Goal: Information Seeking & Learning: Understand process/instructions

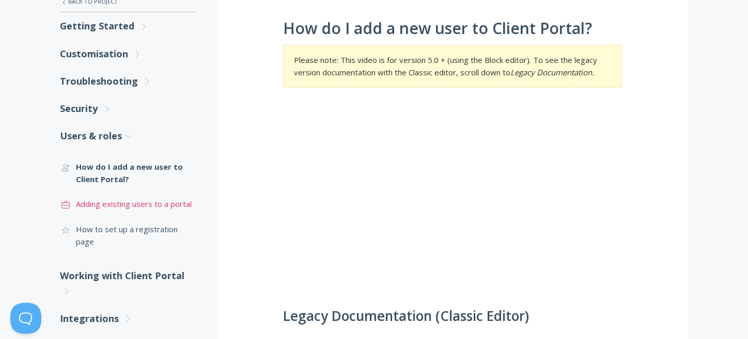
click at [150, 205] on link ".st0{fill:none;stroke:#000000;stroke-width:2;stroke-miterlimit:10;} Untitled-20…" at bounding box center [128, 204] width 136 height 25
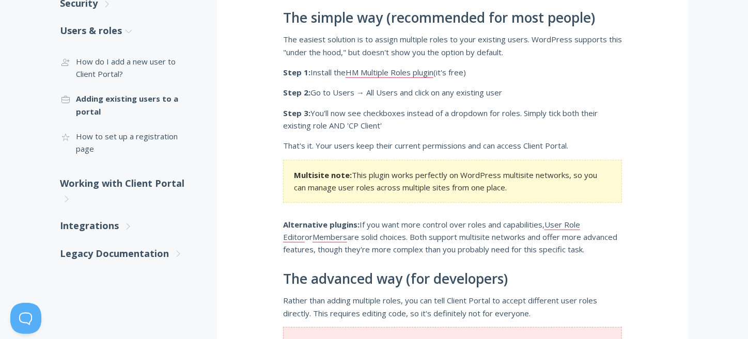
scroll to position [275, 0]
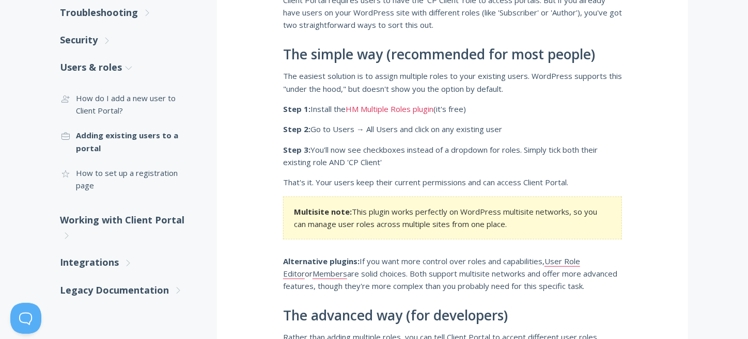
click at [401, 112] on link "HM Multiple Roles plugin" at bounding box center [390, 109] width 88 height 11
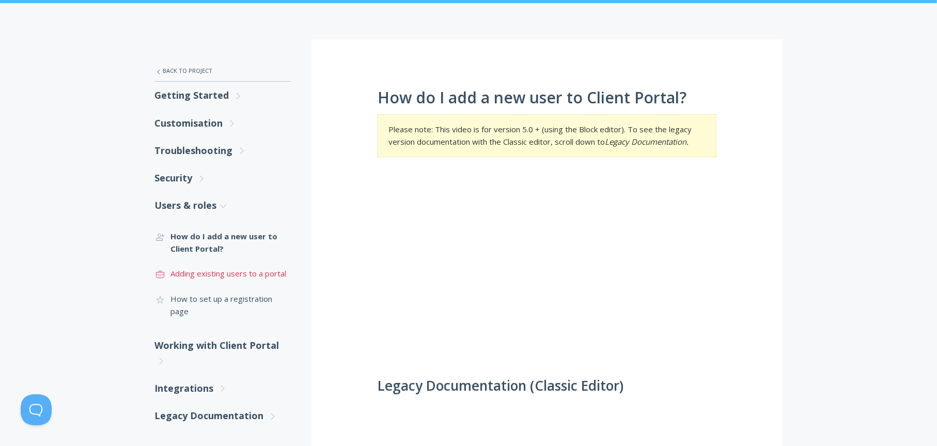
click at [219, 273] on link ".st0{fill:none;stroke:#000000;stroke-width:2;stroke-miterlimit:10;} Untitled-20…" at bounding box center [223, 273] width 136 height 25
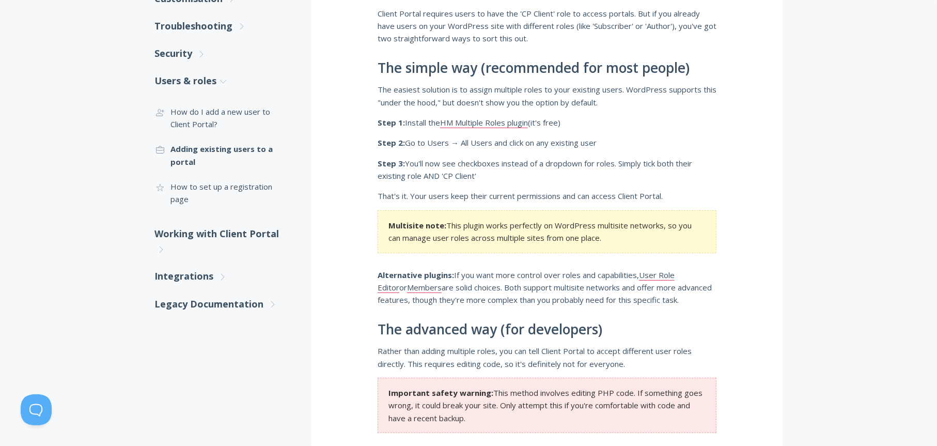
scroll to position [69, 0]
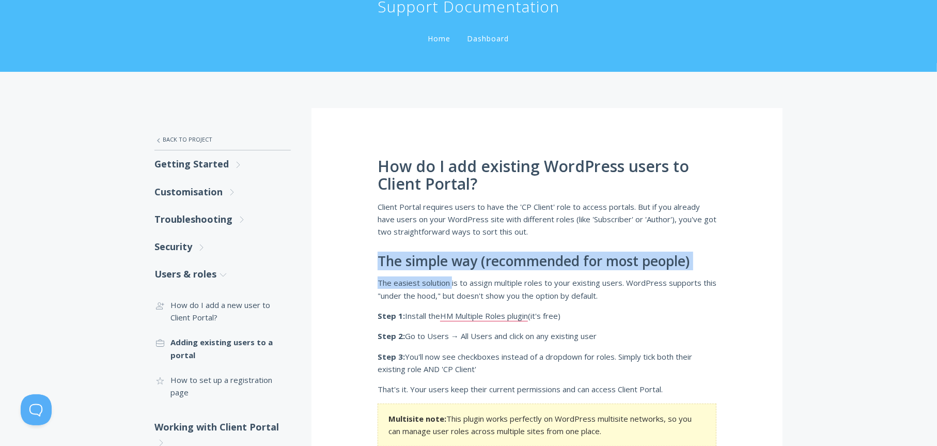
drag, startPoint x: 380, startPoint y: 255, endPoint x: 452, endPoint y: 284, distance: 77.9
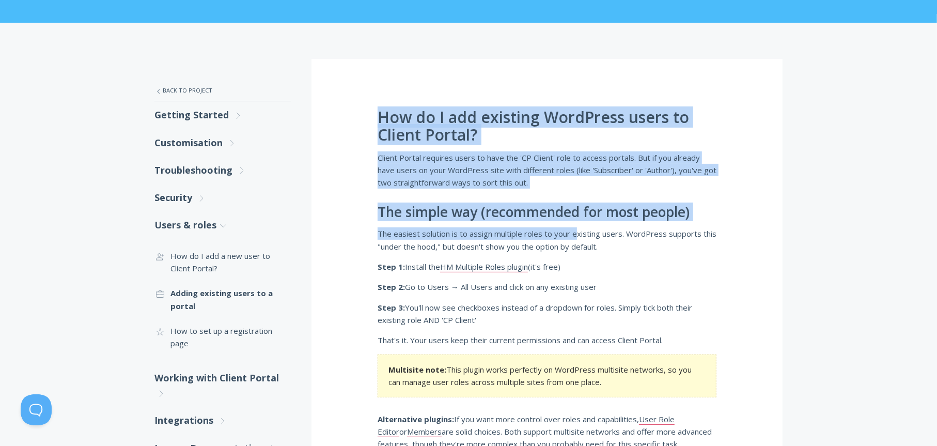
scroll to position [207, 0]
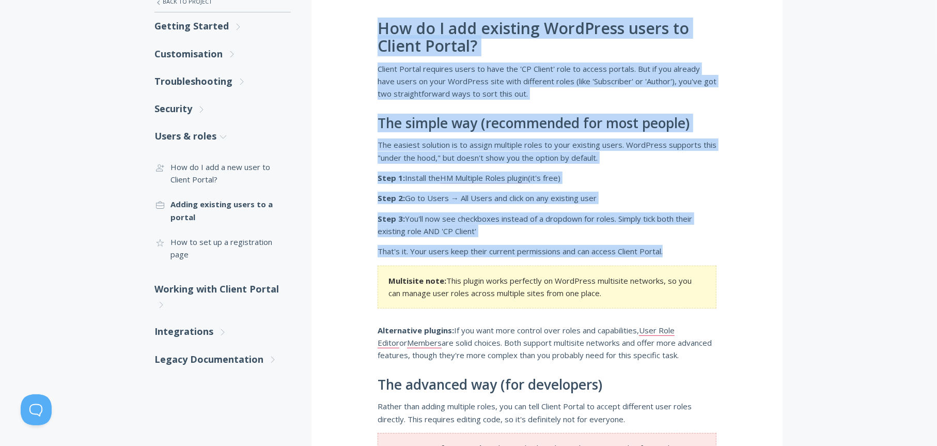
drag, startPoint x: 378, startPoint y: 163, endPoint x: 696, endPoint y: 248, distance: 328.9
copy div "How do I add existing WordPress users to Client Portal? Client Portal requires …"
click at [206, 168] on link ".st0{fill:none;stroke:#000000;stroke-width:2;stroke-miterlimit:10;} 3. Communic…" at bounding box center [223, 174] width 136 height 38
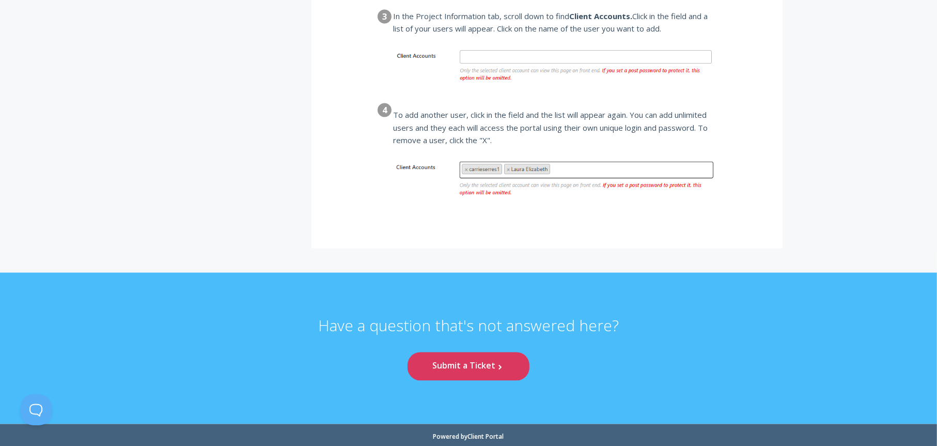
scroll to position [1459, 0]
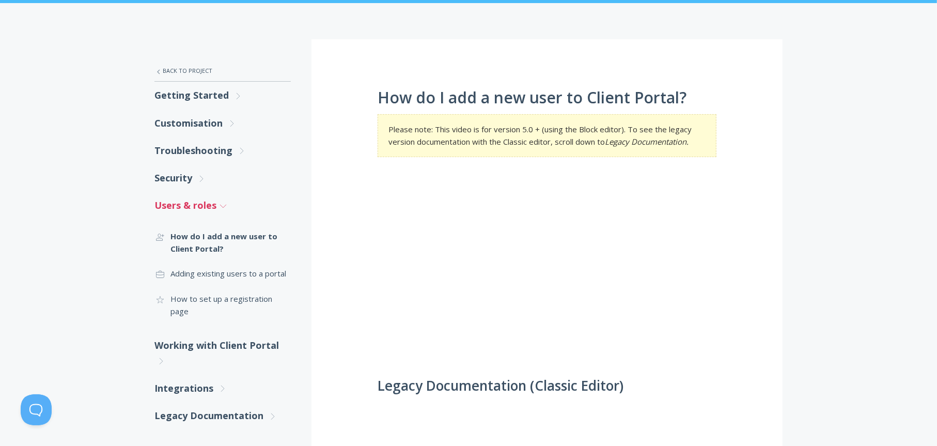
click at [183, 203] on link "Users & roles .st0{fill:none;stroke:#000000;stroke-width:2;stroke-miterlimit:10…" at bounding box center [223, 205] width 136 height 27
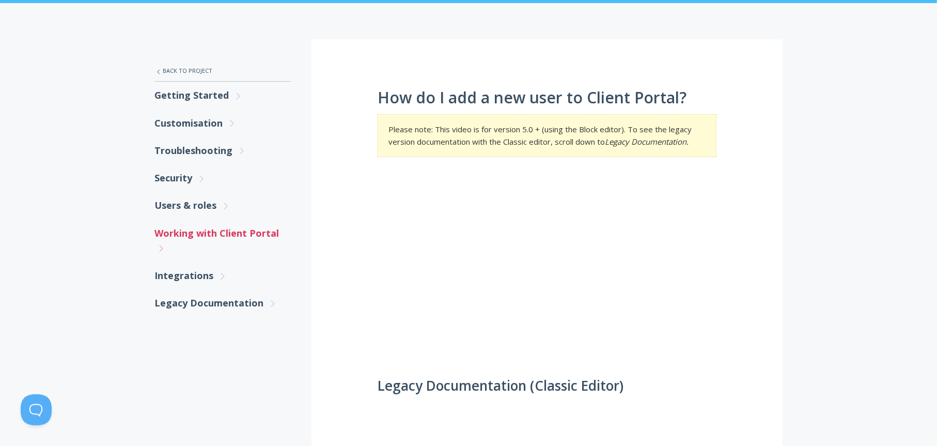
click at [184, 230] on link "Working with Client Portal .st0{fill:none;stroke:#000000;stroke-width:2;stroke-…" at bounding box center [223, 241] width 136 height 43
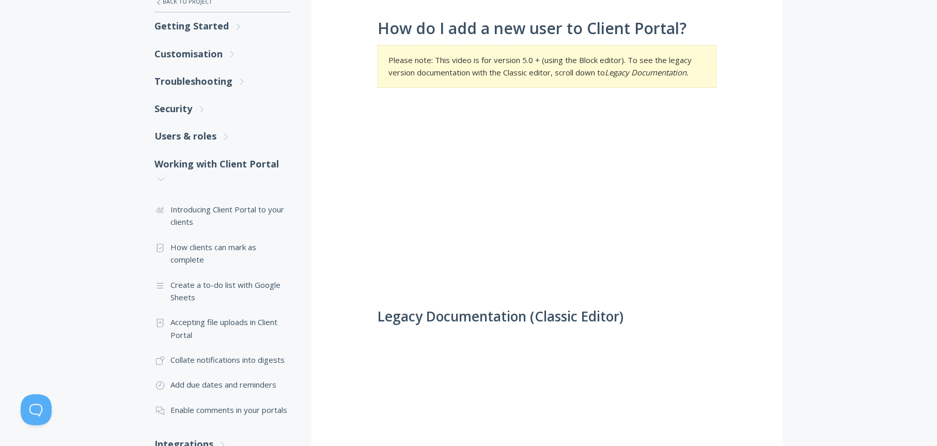
scroll to position [275, 0]
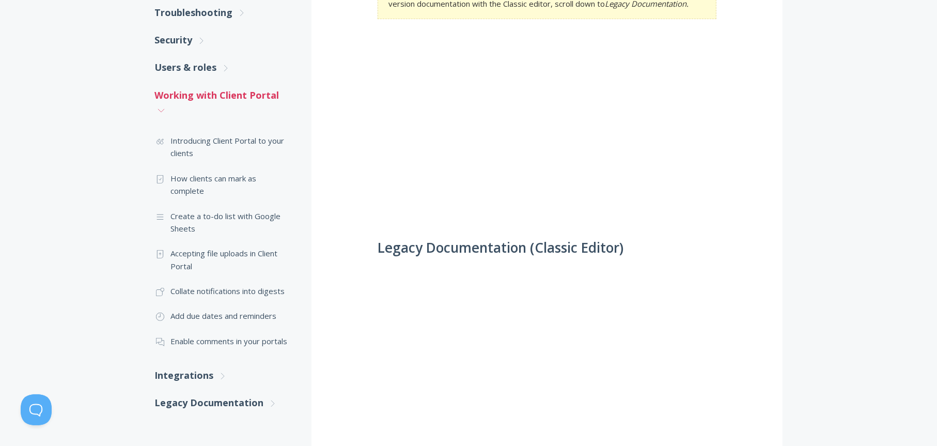
click at [180, 96] on link "Working with Client Portal .st0{fill:none;stroke:#000000;stroke-width:2;stroke-…" at bounding box center [223, 103] width 136 height 43
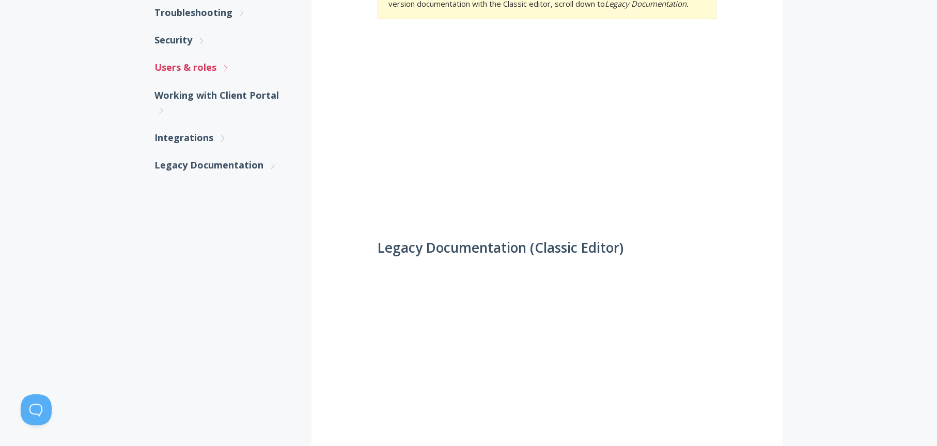
click at [178, 71] on link "Users & roles .st0{fill:none;stroke:#000000;stroke-width:2;stroke-miterlimit:10…" at bounding box center [223, 67] width 136 height 27
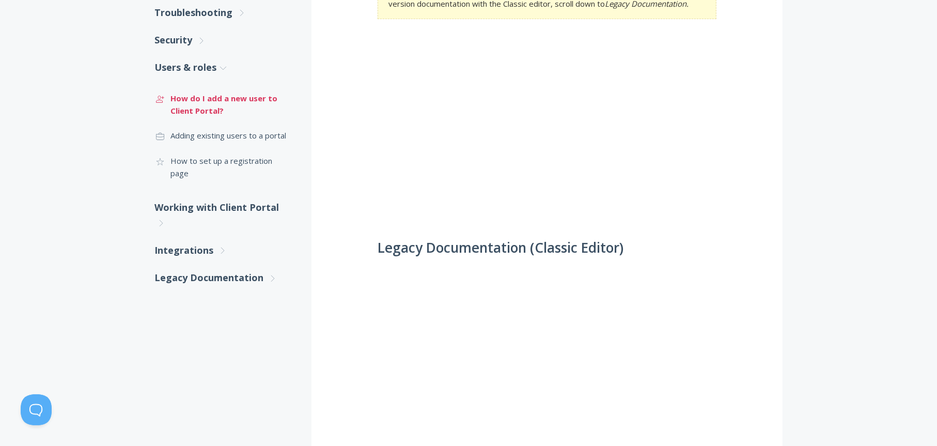
click at [184, 96] on link ".st0{fill:none;stroke:#000000;stroke-width:2;stroke-miterlimit:10;} 3. Communic…" at bounding box center [223, 105] width 136 height 38
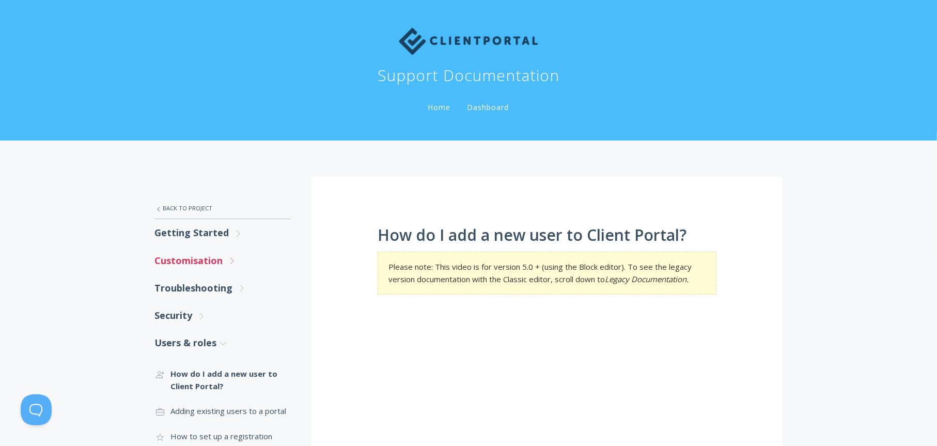
click at [176, 257] on link "Customisation .st0{fill:none;stroke:#000000;stroke-width:2;stroke-miterlimit:10…" at bounding box center [223, 260] width 136 height 27
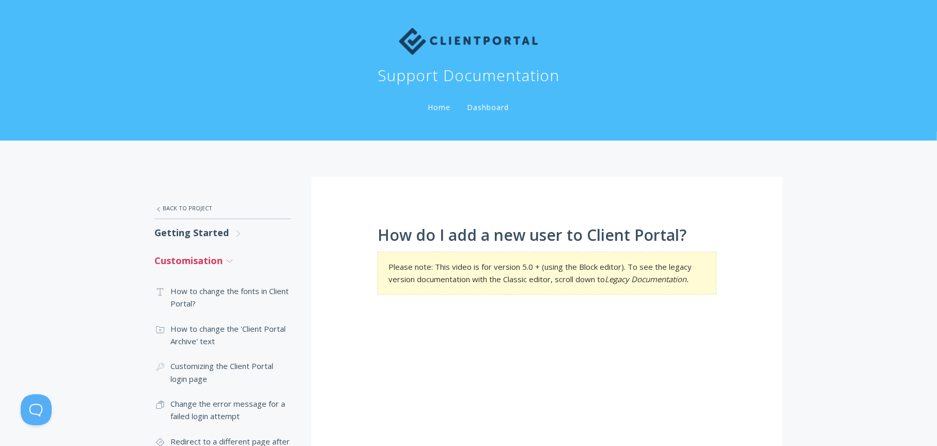
scroll to position [69, 0]
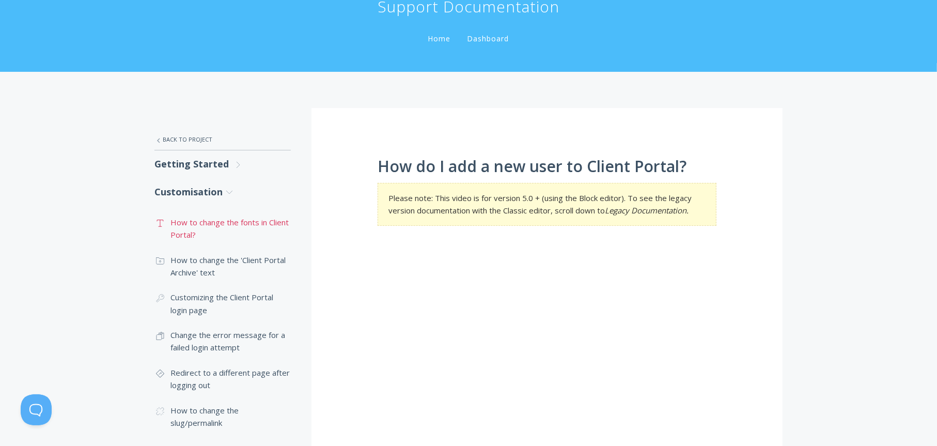
click at [183, 225] on link ".st0{fill:none;stroke:#000000;stroke-width:2;stroke-miterlimit:10;} Untitled-16…" at bounding box center [223, 229] width 136 height 38
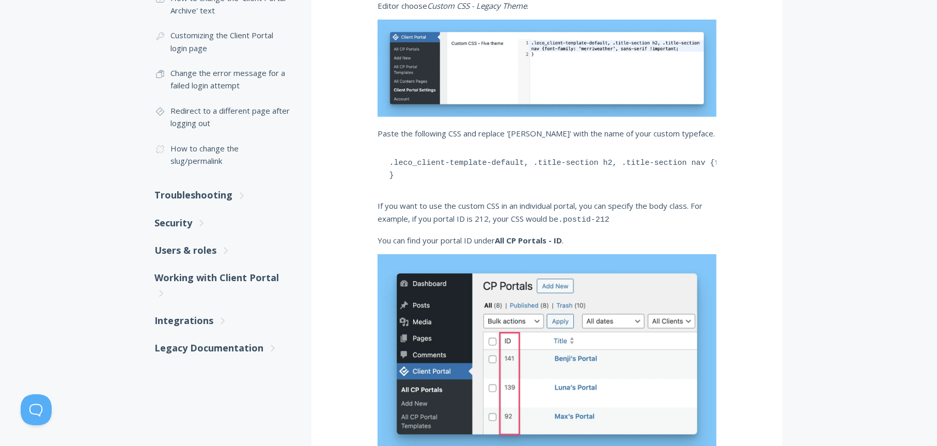
scroll to position [306, 0]
